Goal: Check status: Check status

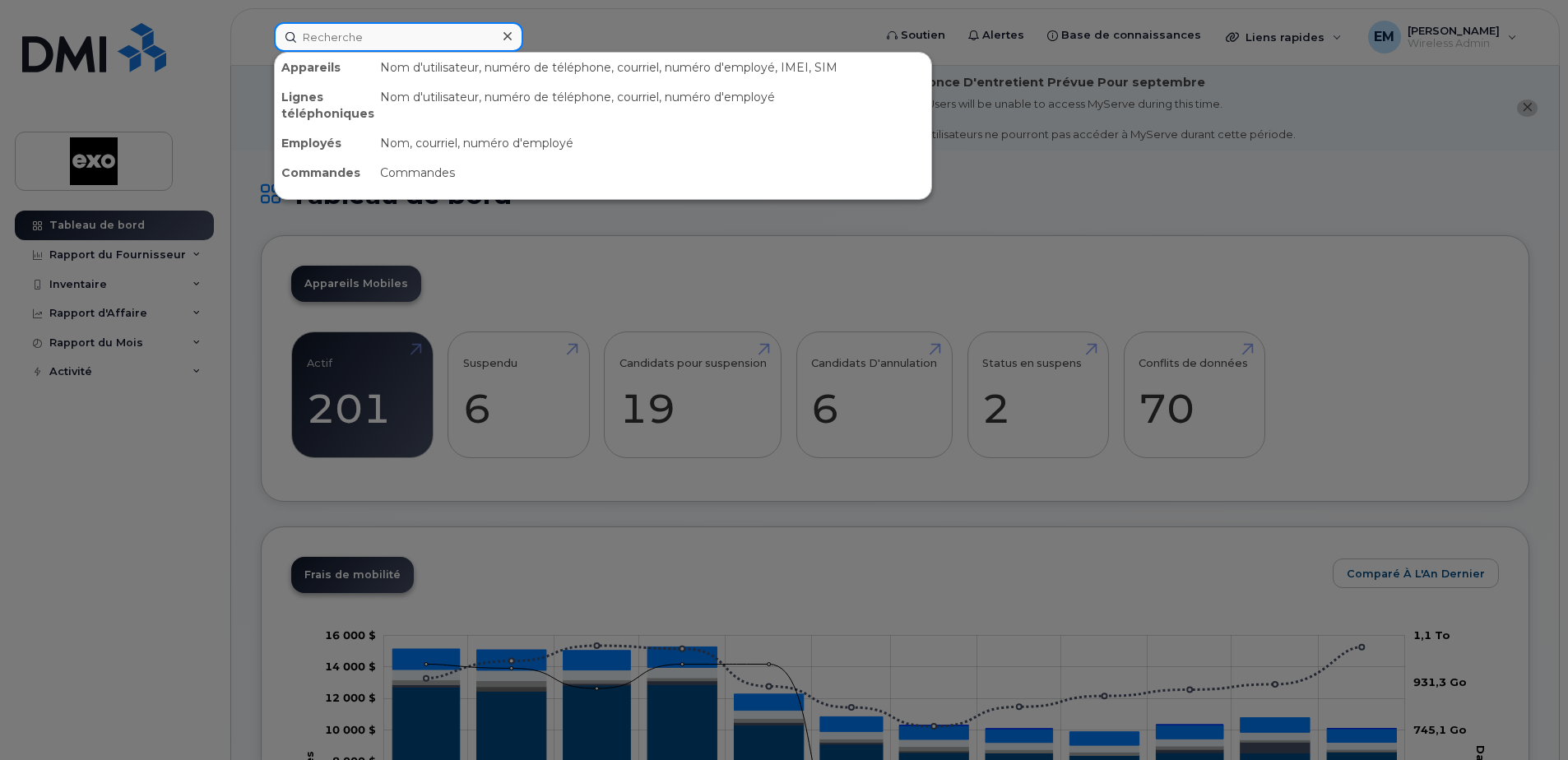
paste input "[PHONE_NUMBER]"
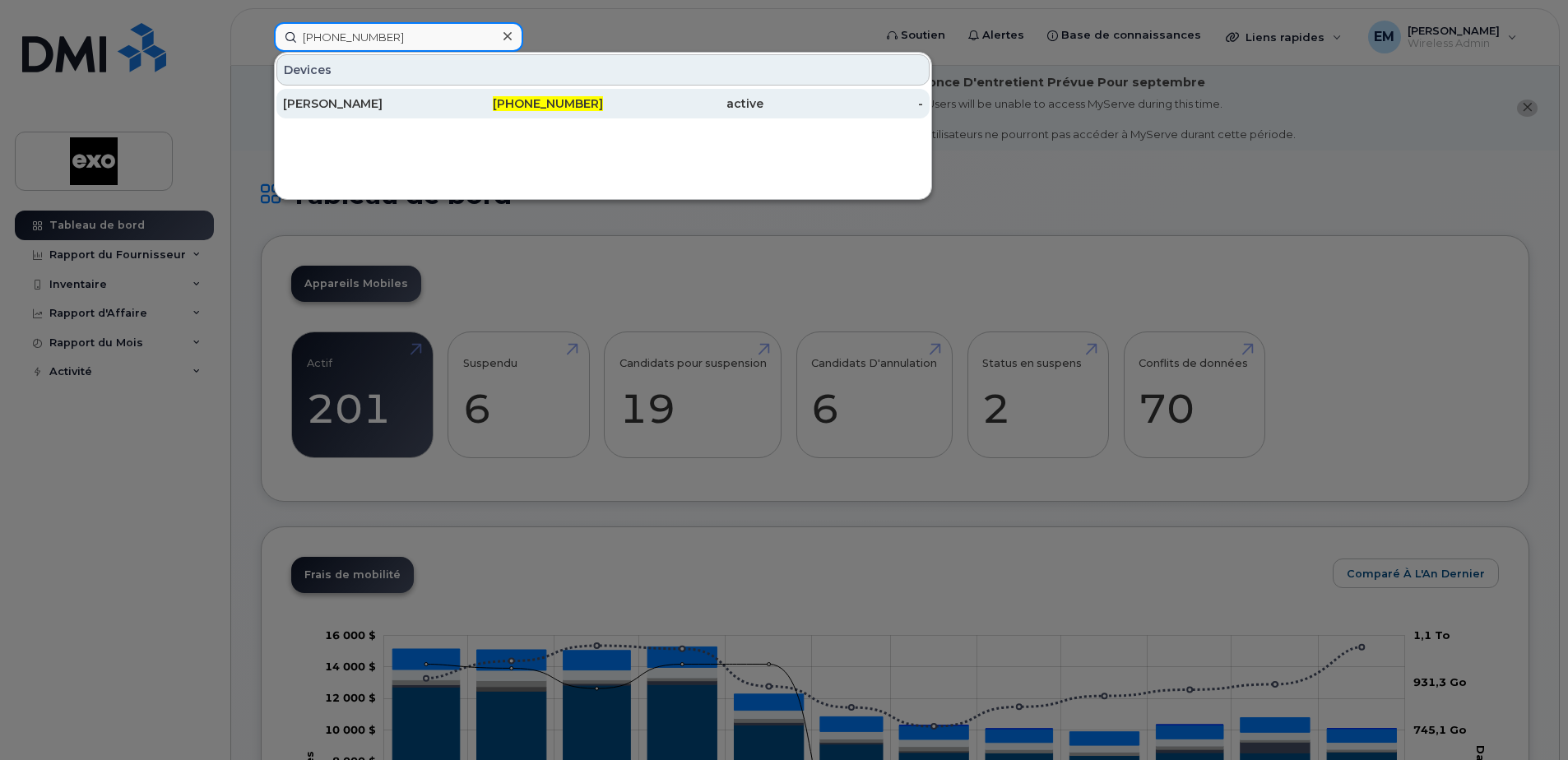
type input "[PHONE_NUMBER]"
click at [378, 100] on div "[PERSON_NAME]" at bounding box center [363, 103] width 161 height 16
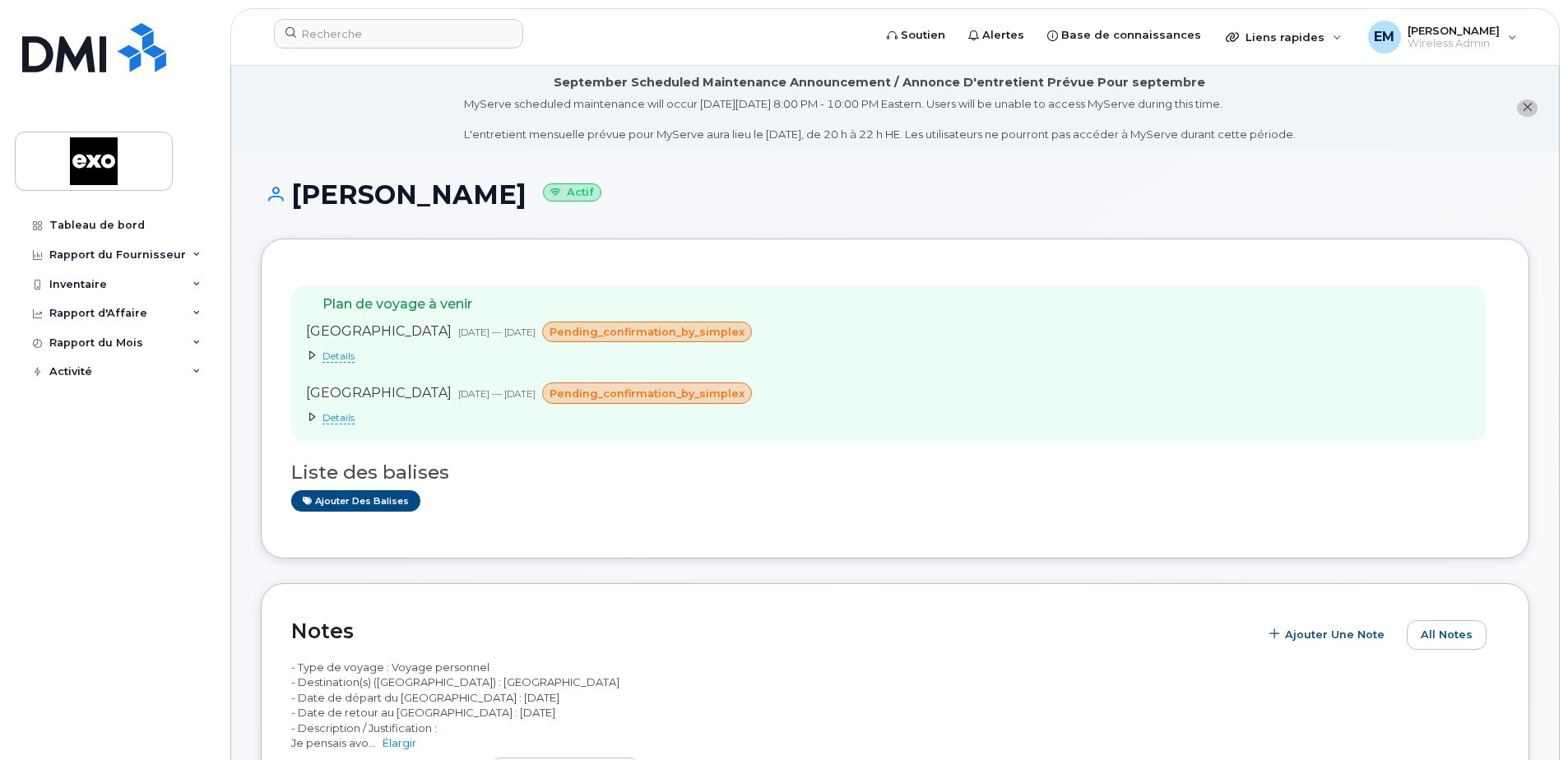
click at [645, 333] on span "pending_confirmation_by_simplex" at bounding box center [647, 332] width 195 height 15
click at [307, 358] on span at bounding box center [312, 354] width 13 height 13
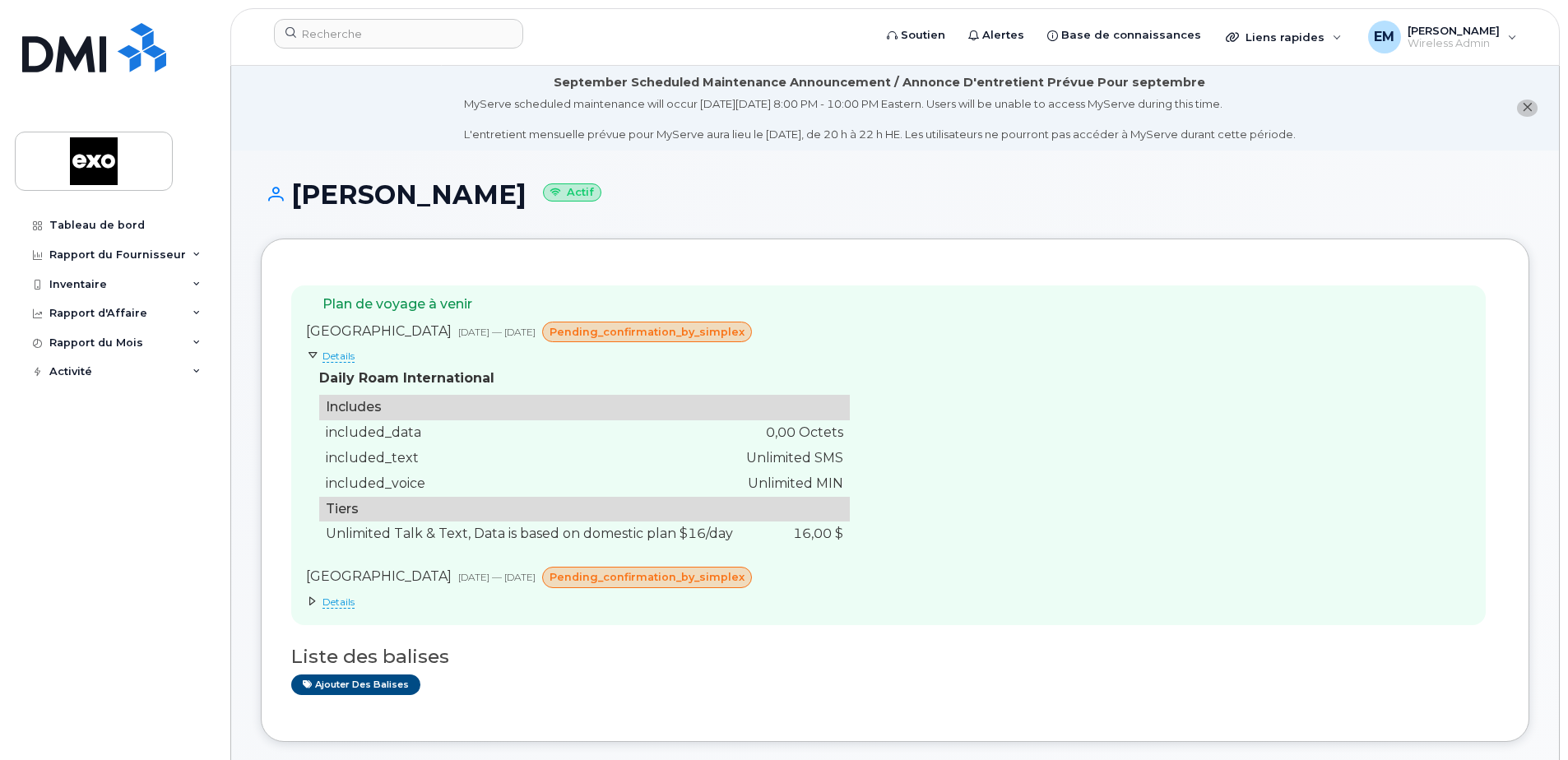
click at [580, 585] on span "pending_confirmation_by_simplex" at bounding box center [647, 577] width 195 height 15
click at [1052, 336] on div "Plan de voyage à venir France 04 sept., 2025 — 13 sept., 2025 pending_confirmat…" at bounding box center [888, 456] width 1194 height 340
